Goal: Transaction & Acquisition: Purchase product/service

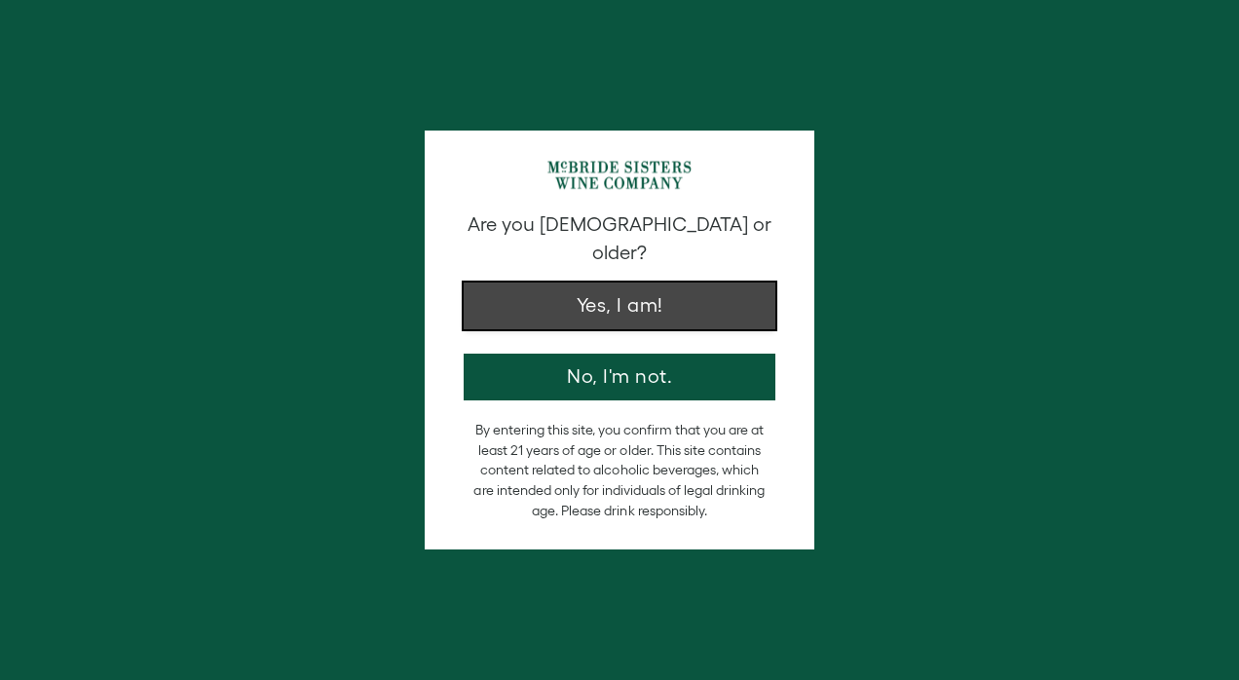
click at [680, 283] on button "Yes, I am!" at bounding box center [620, 306] width 312 height 47
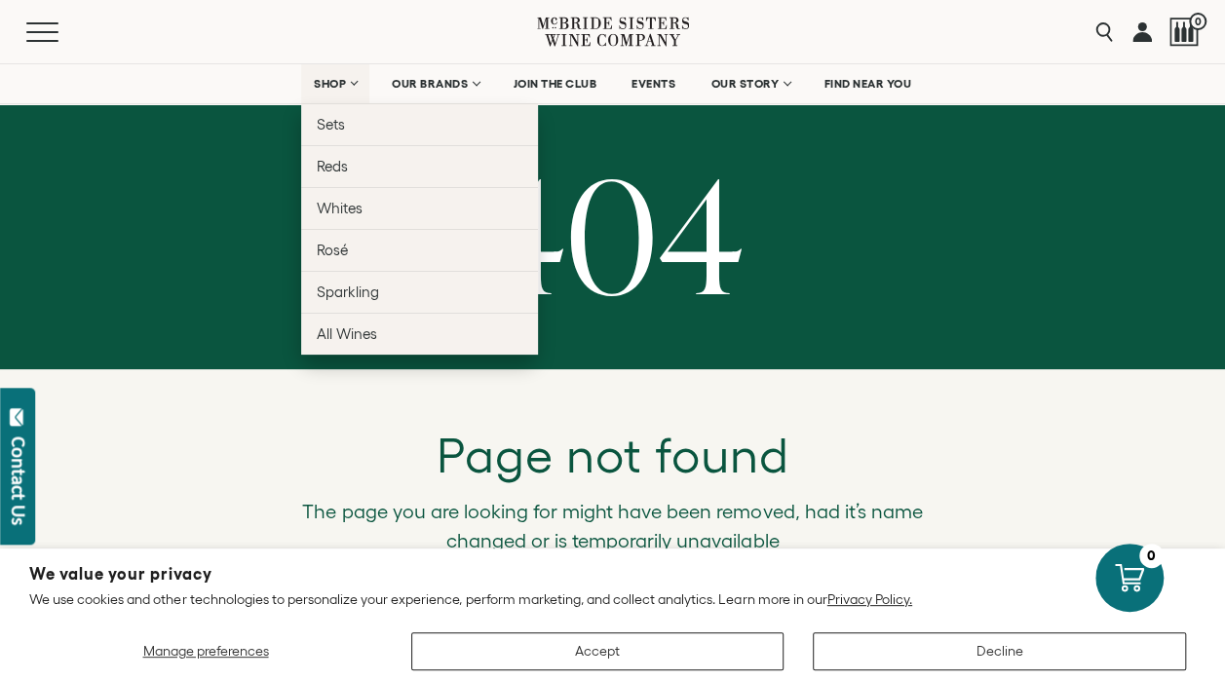
click at [339, 80] on span "SHOP" at bounding box center [330, 84] width 33 height 14
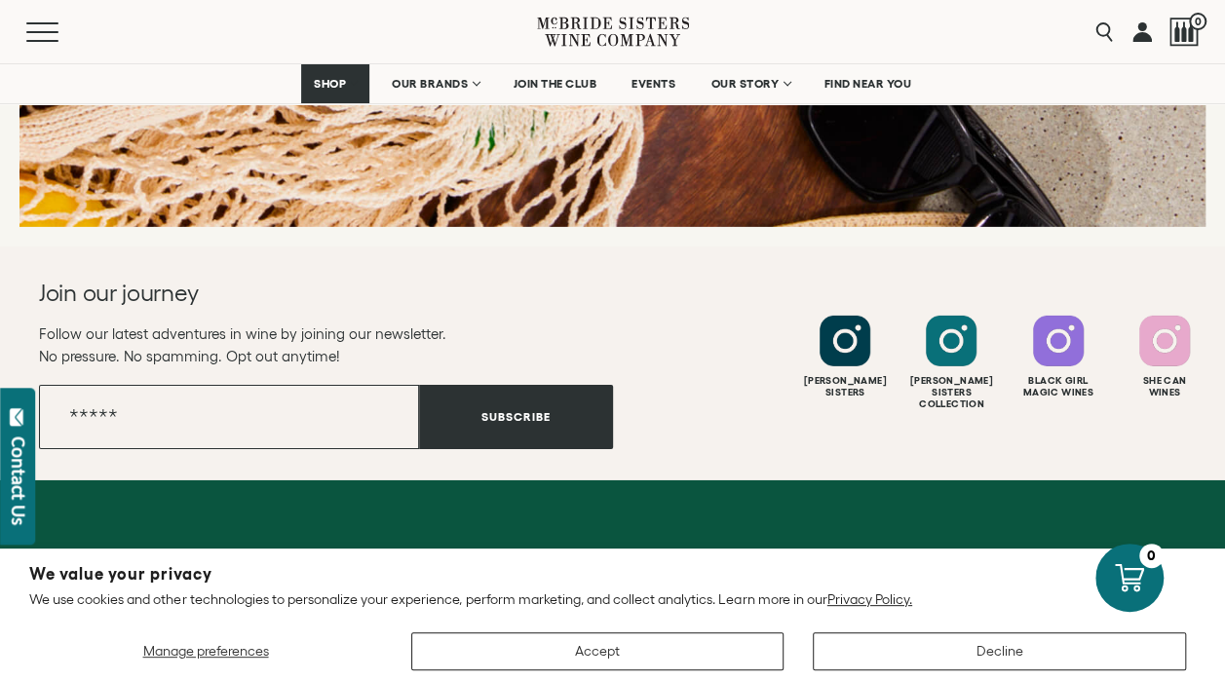
scroll to position [2991, 0]
